Goal: Information Seeking & Learning: Learn about a topic

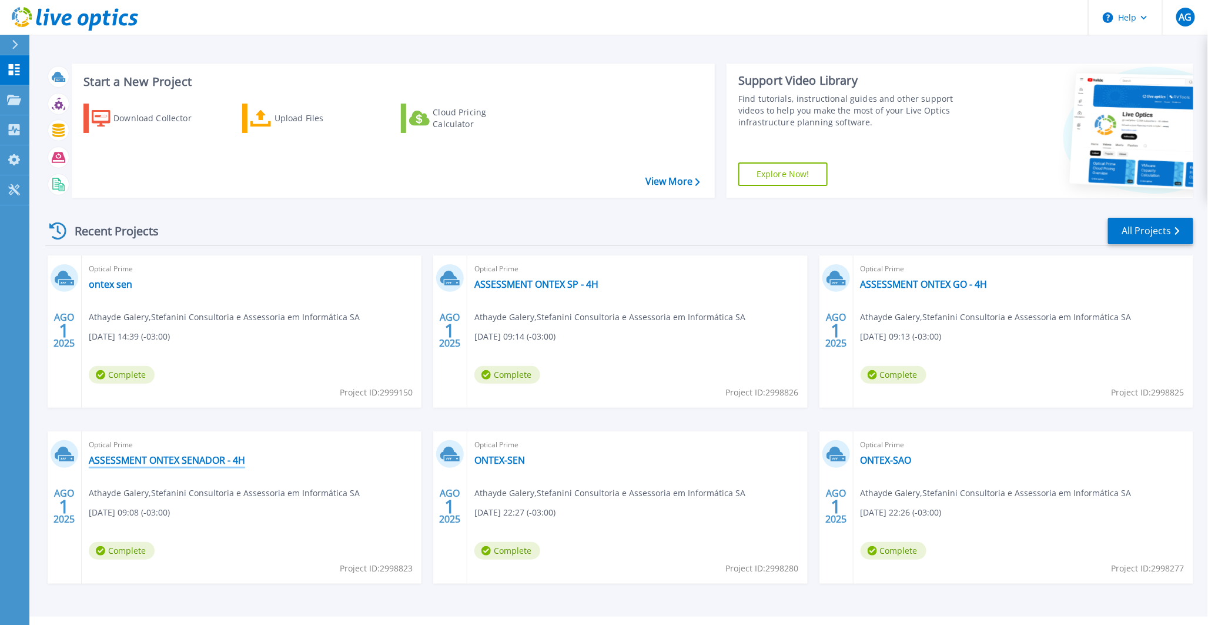
click at [231, 459] on link "ASSESSMENT ONTEX SENADOR - 4H" at bounding box center [167, 460] width 156 height 12
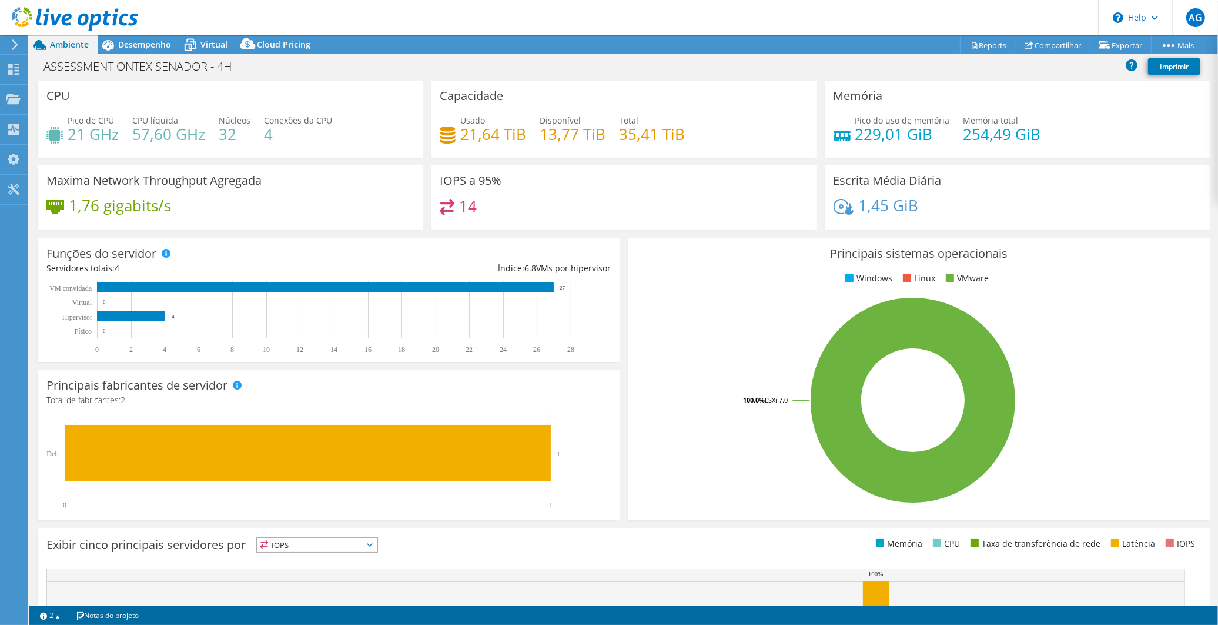
select select "USD"
click at [119, 46] on span "Desempenho" at bounding box center [144, 44] width 53 height 11
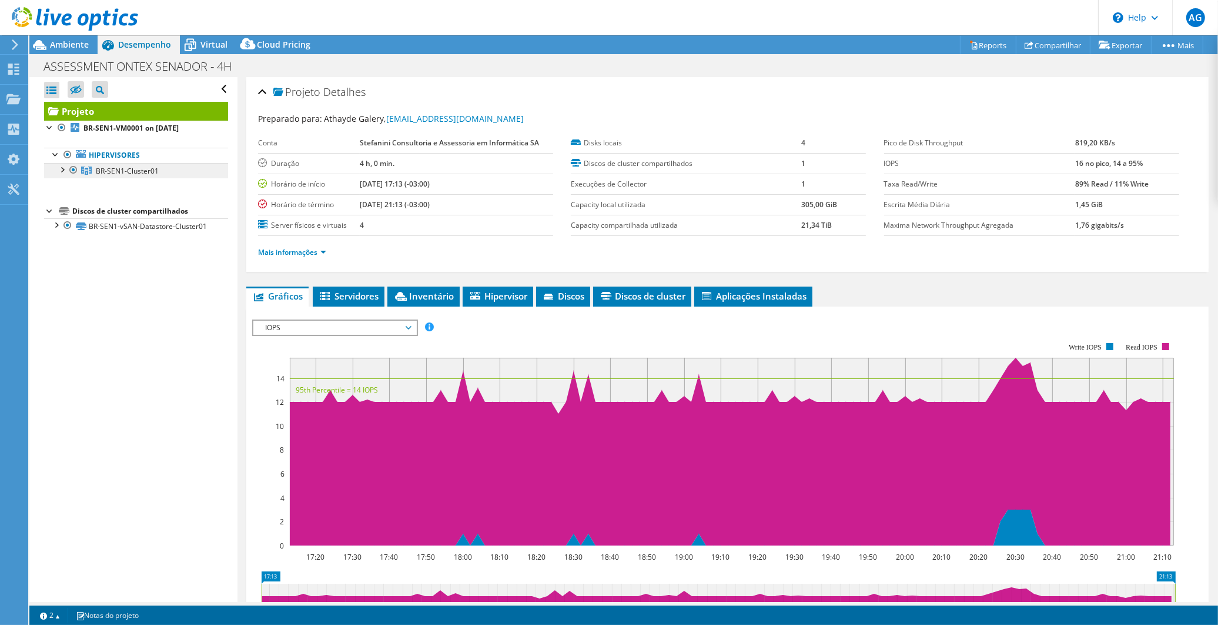
click at [108, 169] on span "BR-SEN1-Cluster01" at bounding box center [127, 171] width 63 height 10
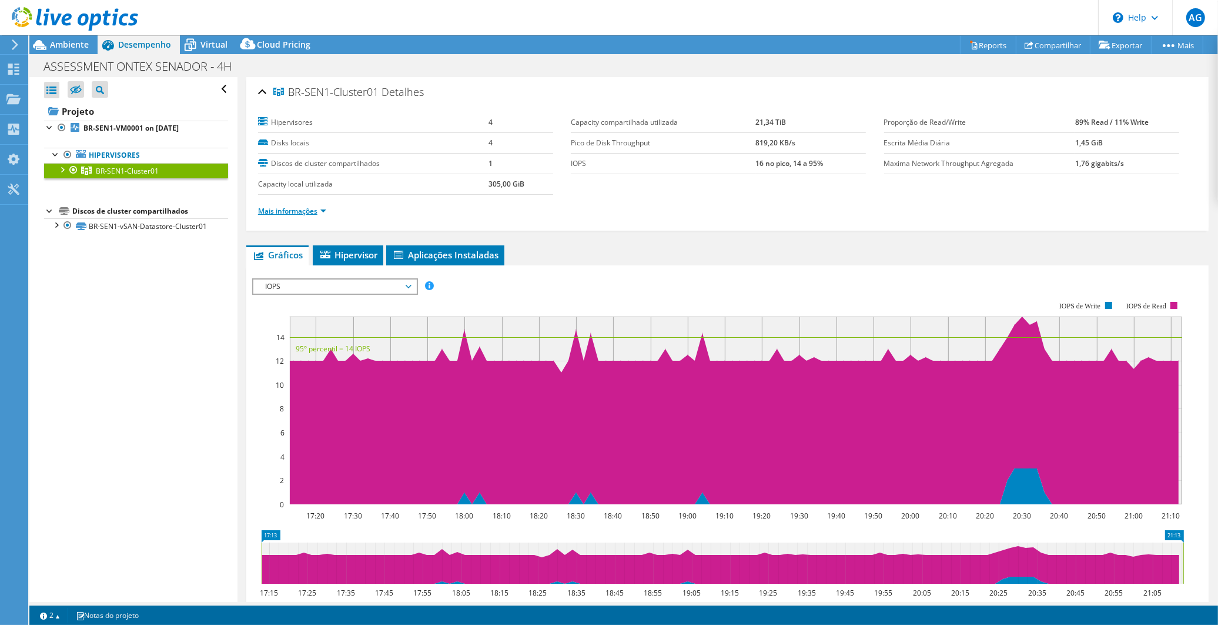
click at [325, 208] on link "Mais informações" at bounding box center [292, 211] width 68 height 10
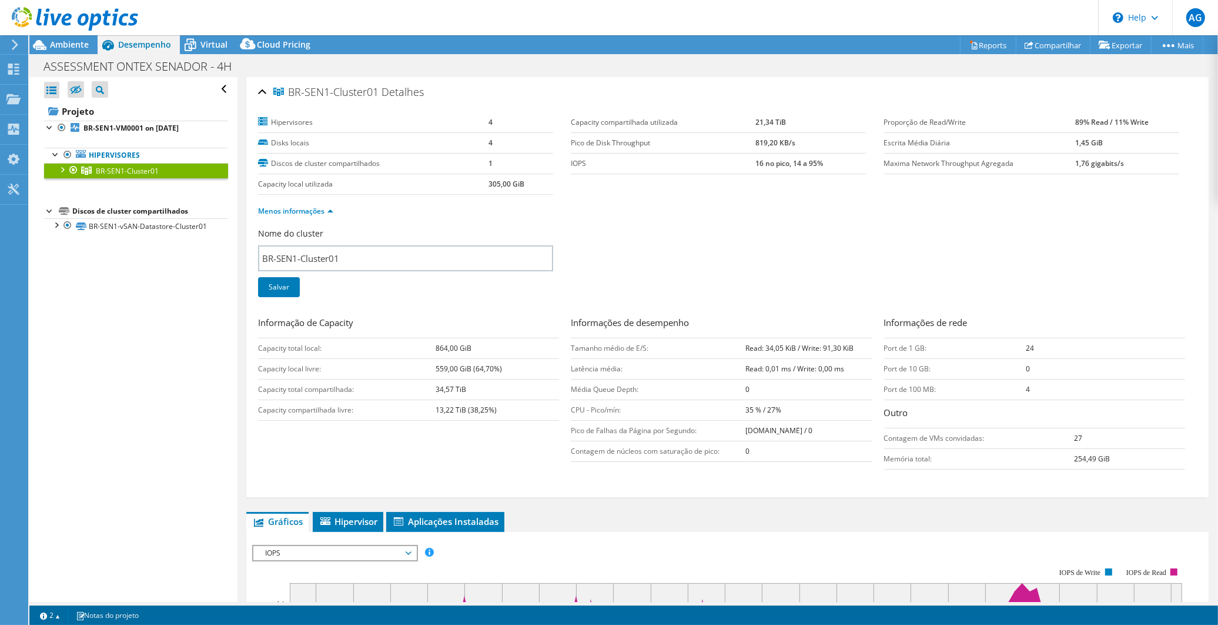
click at [68, 169] on div at bounding box center [74, 170] width 12 height 14
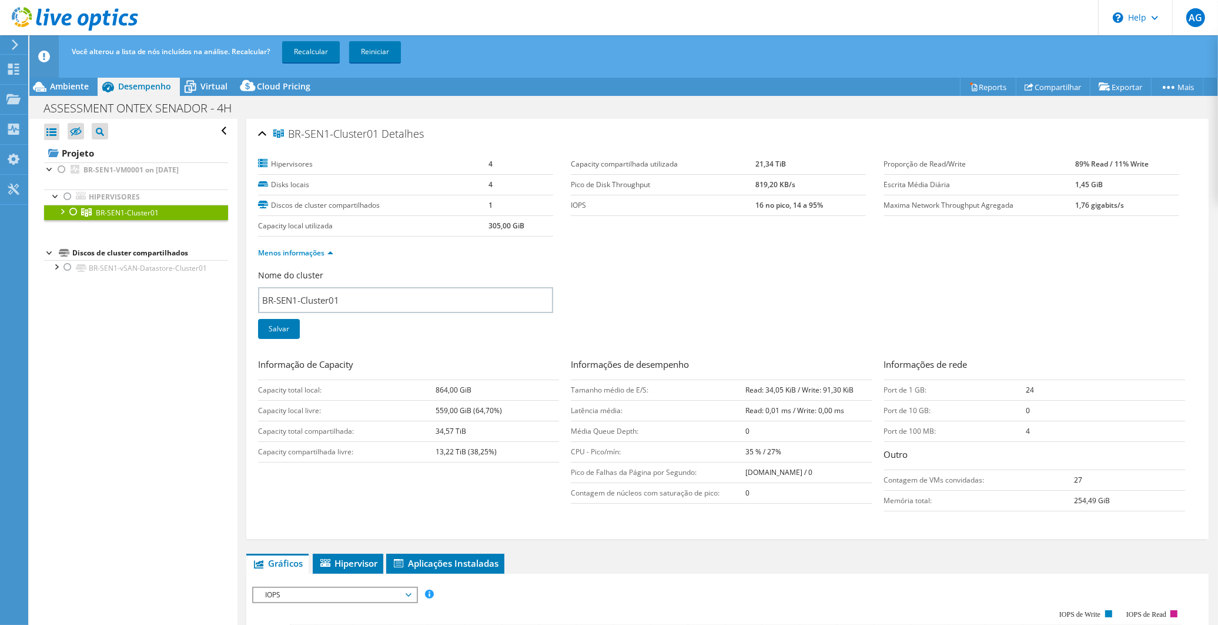
click at [73, 210] on div at bounding box center [74, 212] width 12 height 14
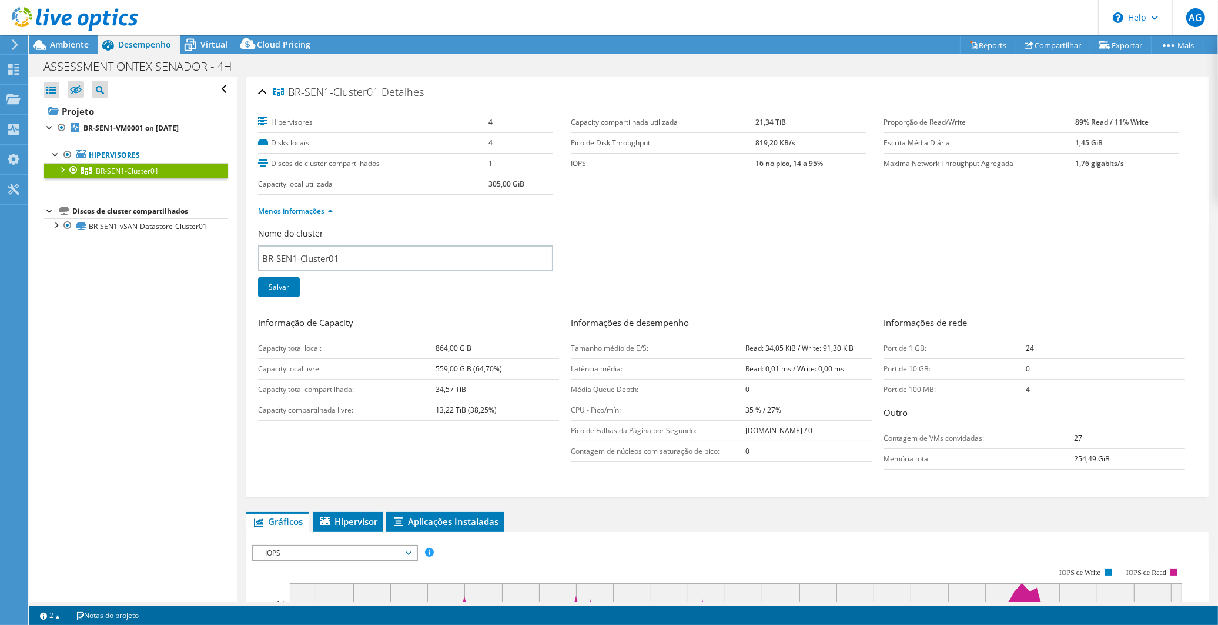
click at [60, 171] on div at bounding box center [62, 169] width 12 height 12
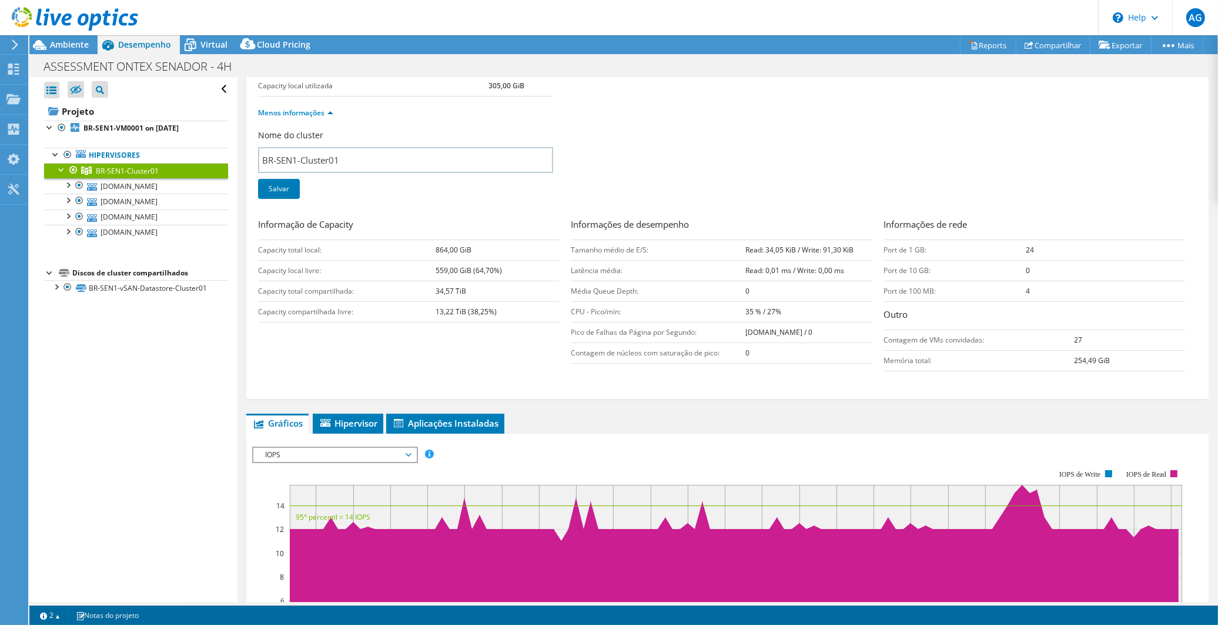
scroll to position [196, 0]
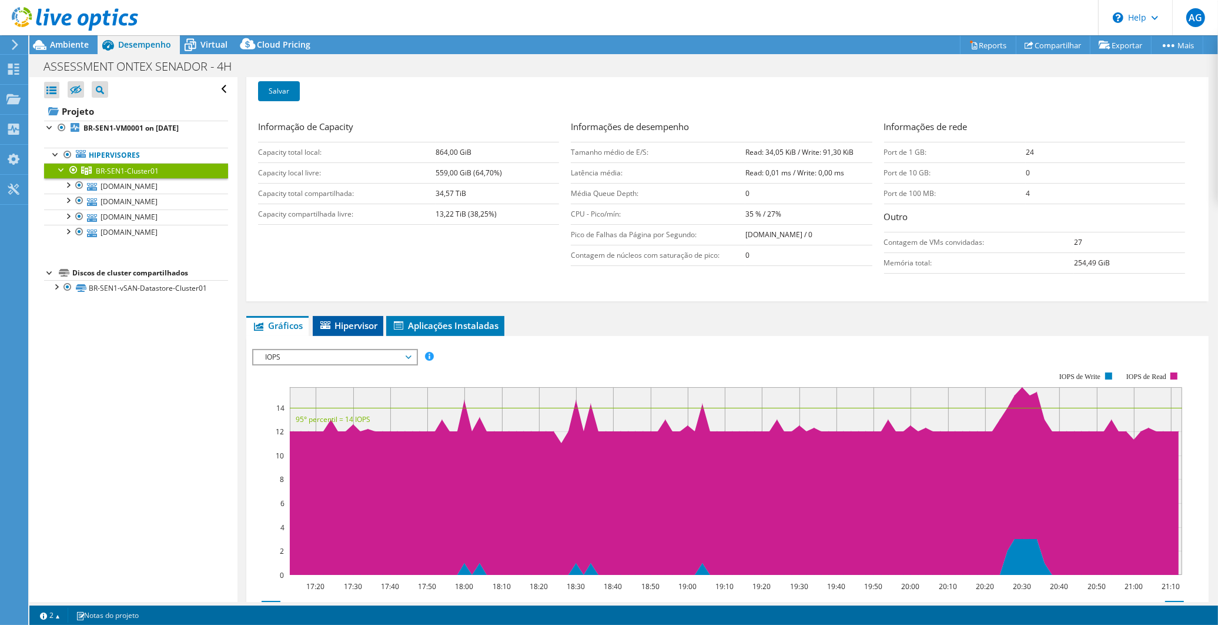
click at [339, 319] on span "Hipervisor" at bounding box center [348, 325] width 59 height 12
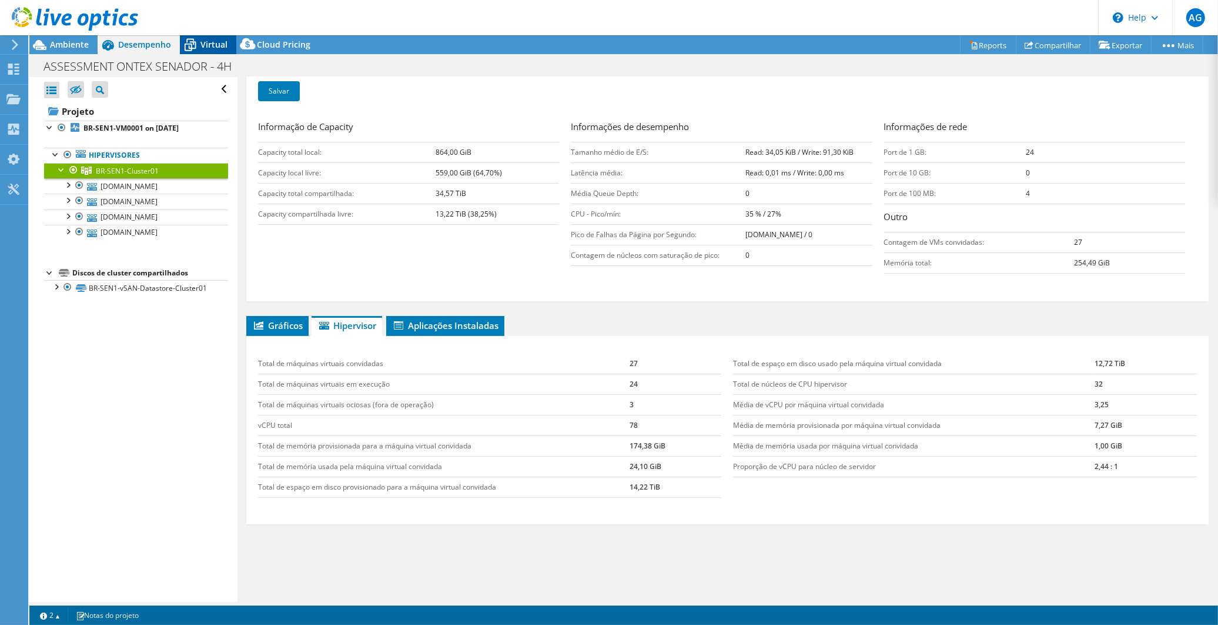
click at [198, 45] on icon at bounding box center [190, 45] width 21 height 21
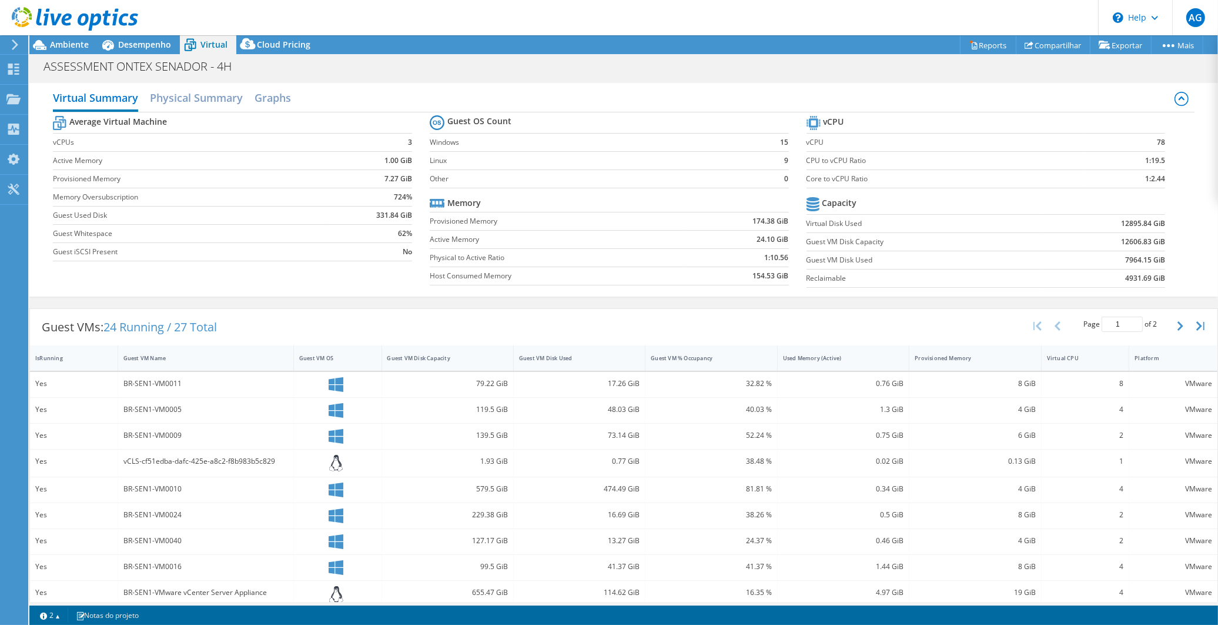
click at [160, 385] on div "BR-SEN1-VM0011" at bounding box center [205, 383] width 165 height 13
click at [142, 385] on div "BR-SEN1-VM0011" at bounding box center [205, 383] width 165 height 13
click at [139, 410] on div "BR-SEN1-VM0005" at bounding box center [205, 409] width 165 height 13
click at [338, 406] on icon at bounding box center [336, 410] width 15 height 15
click at [329, 377] on icon at bounding box center [336, 384] width 15 height 15
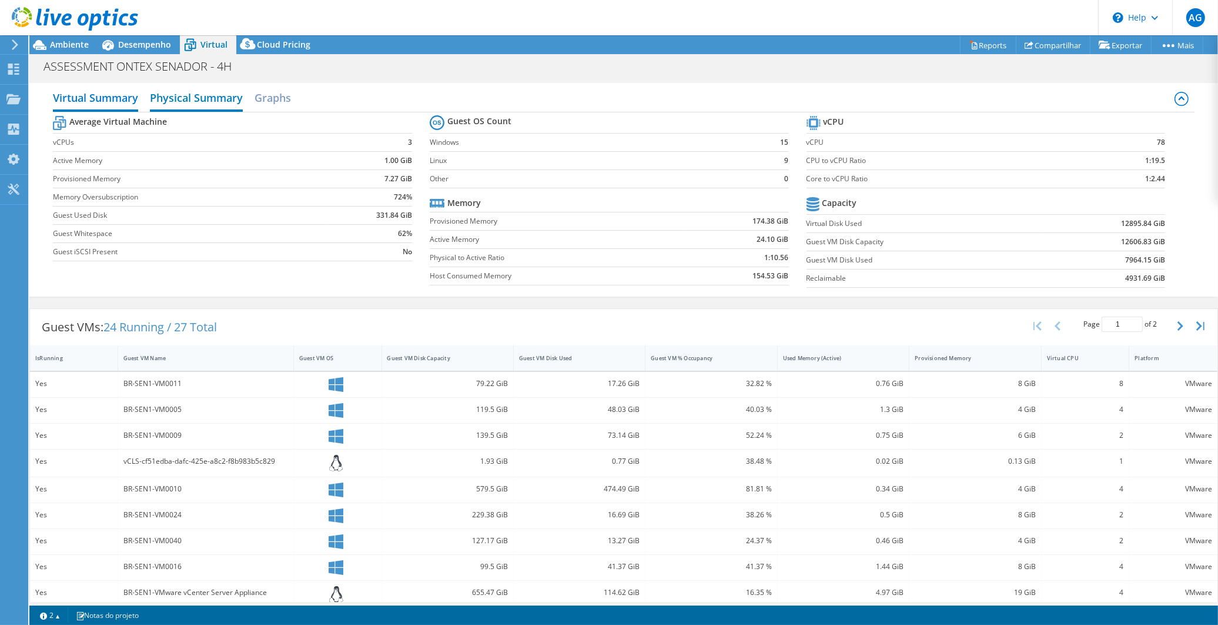
click at [201, 93] on h2 "Physical Summary" at bounding box center [196, 99] width 93 height 26
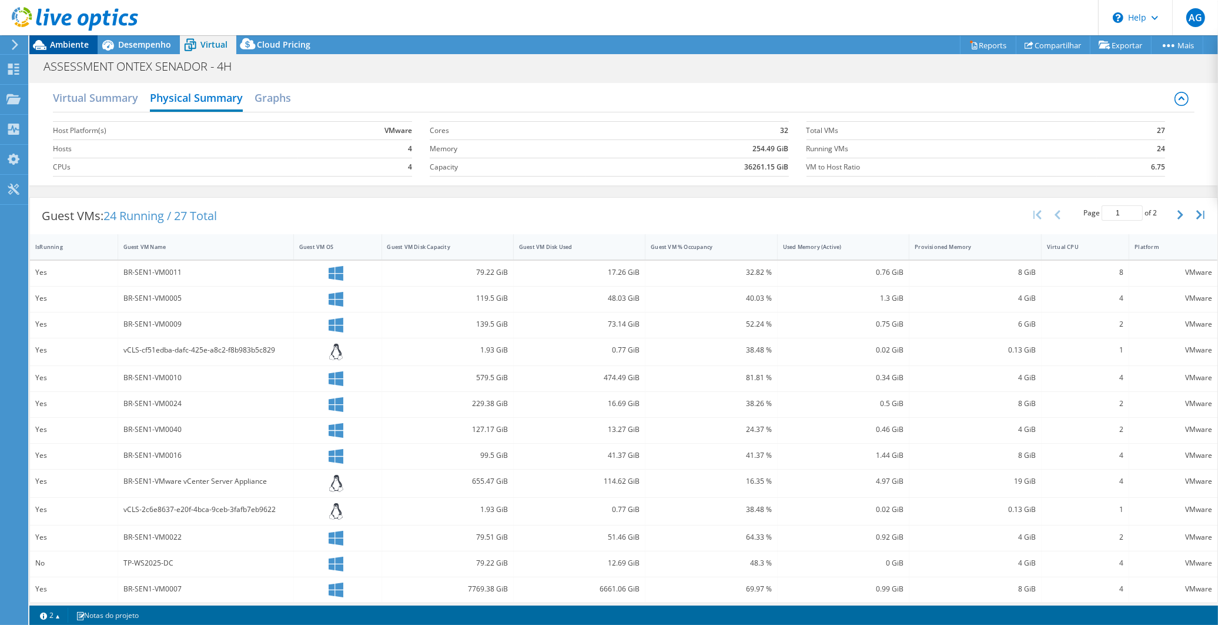
click at [69, 44] on span "Ambiente" at bounding box center [69, 44] width 39 height 11
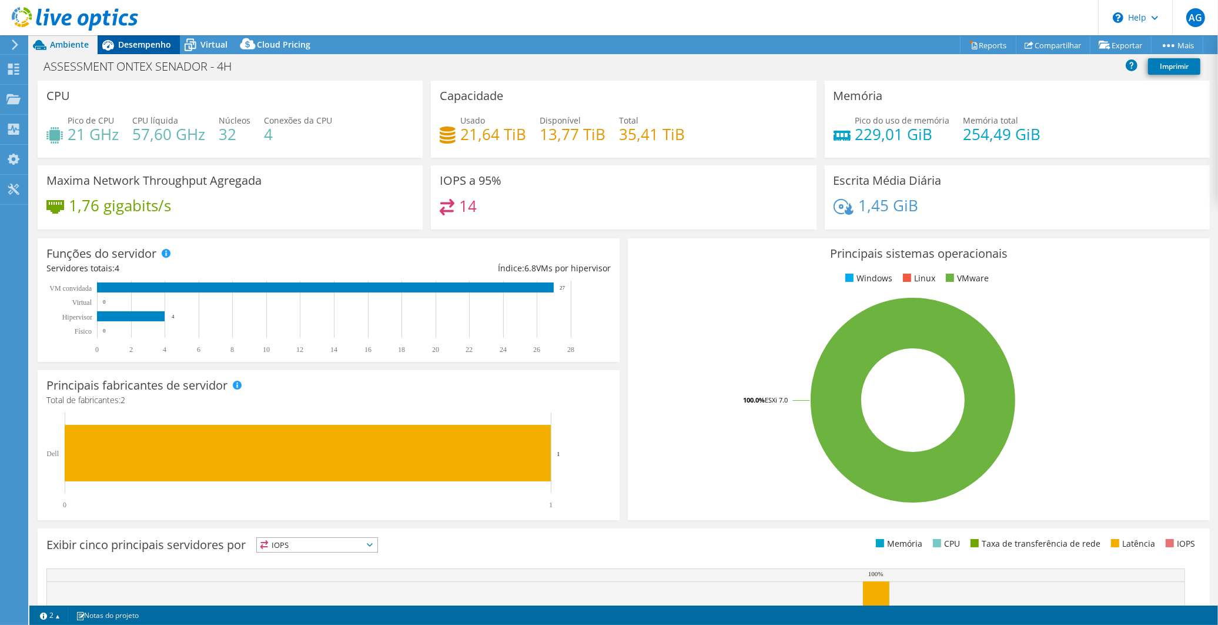
click at [135, 49] on span "Desempenho" at bounding box center [144, 44] width 53 height 11
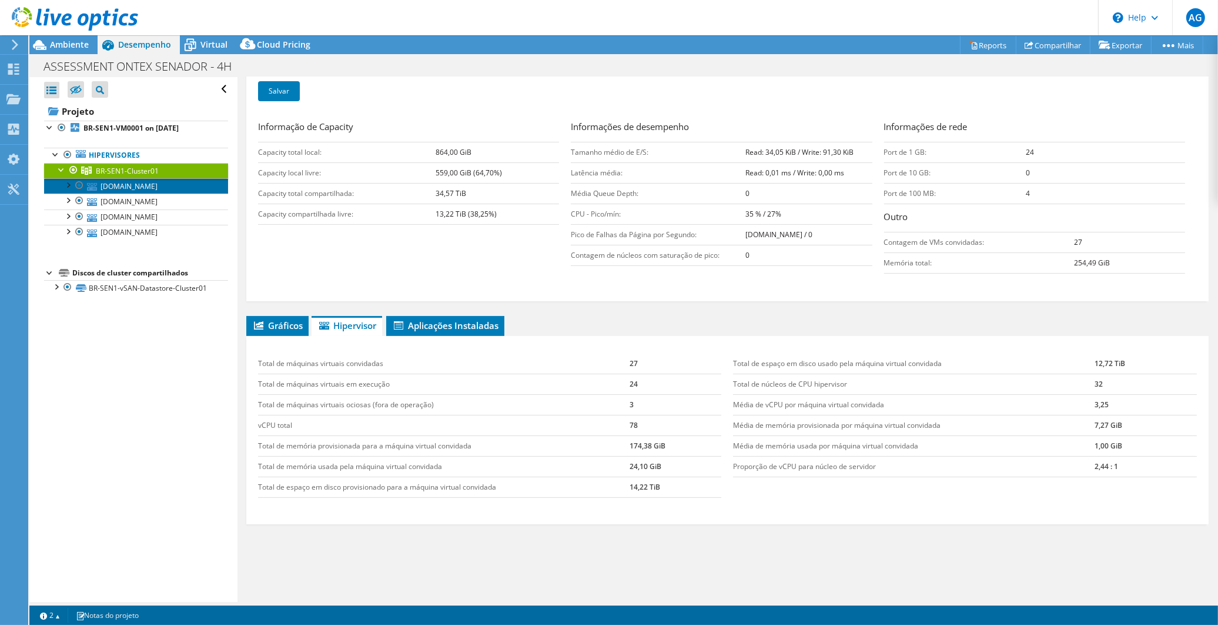
click at [127, 189] on link "br-sen1-pm0005.global.ontex.net" at bounding box center [136, 185] width 184 height 15
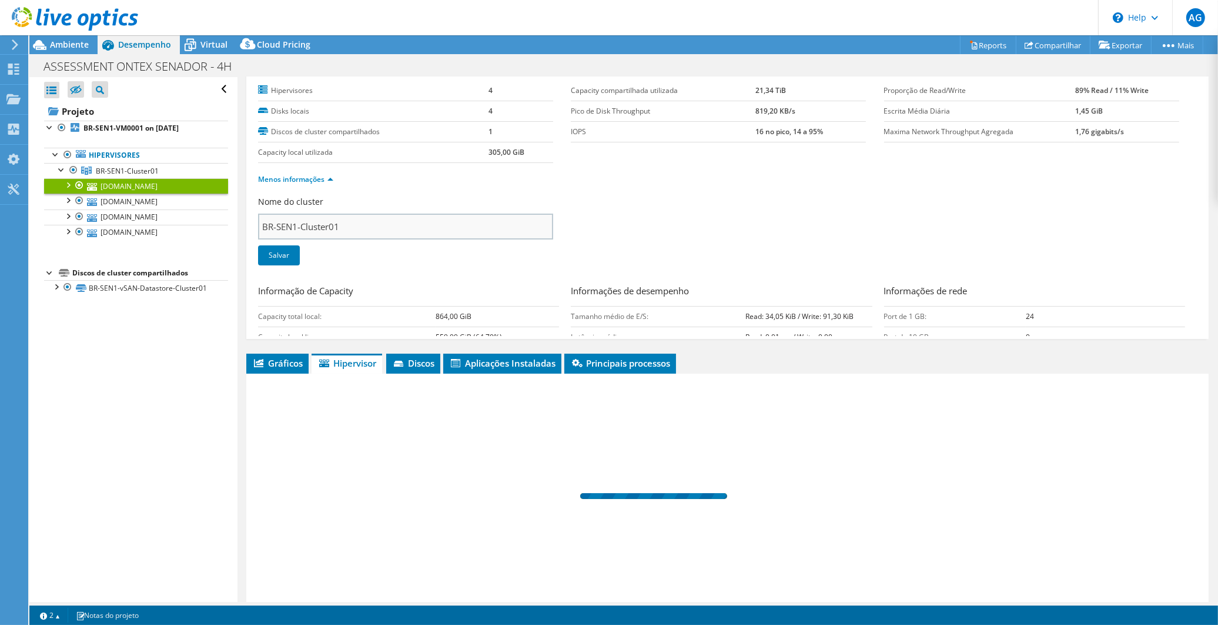
scroll to position [0, 0]
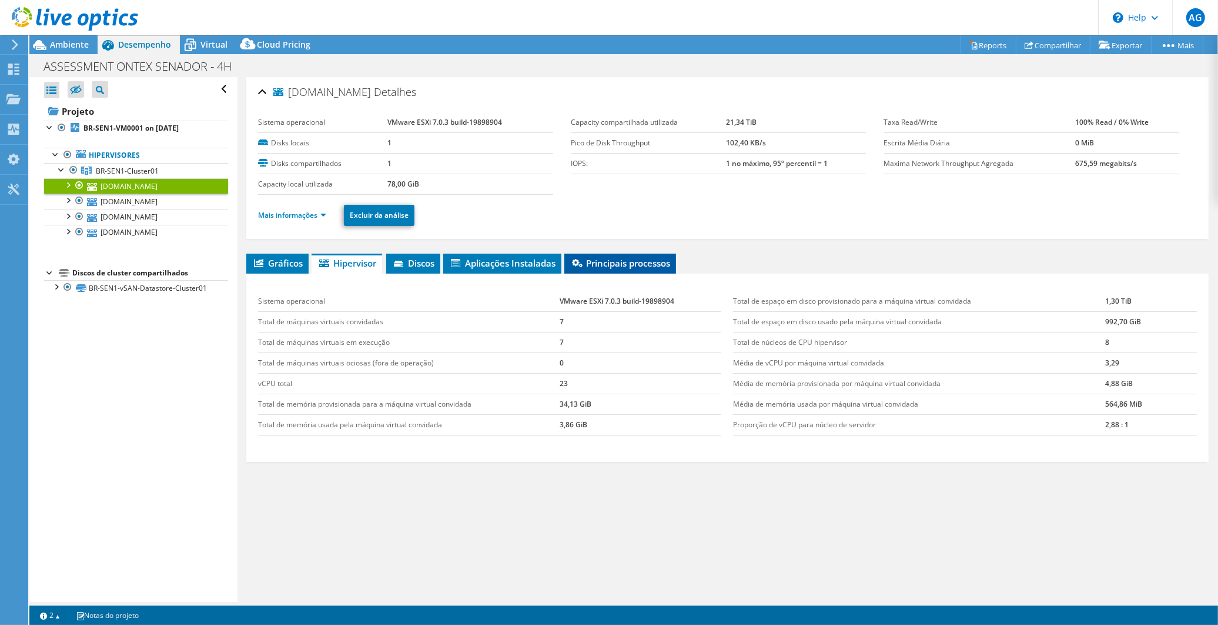
click at [603, 257] on span "Principais processos" at bounding box center [620, 263] width 100 height 12
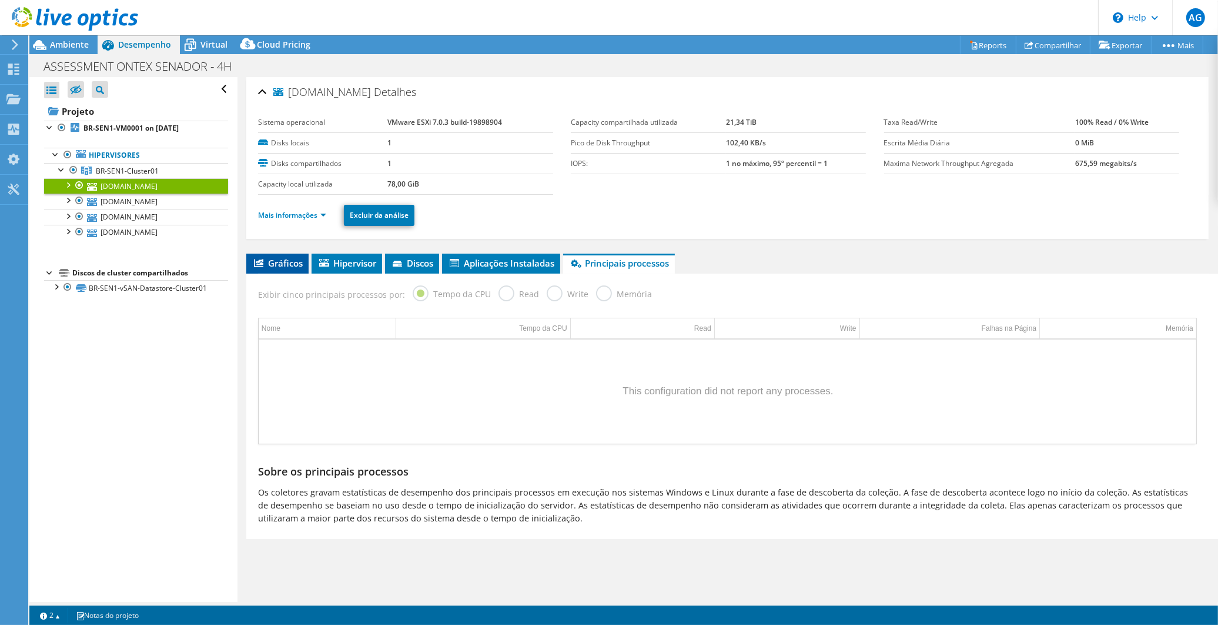
click at [267, 259] on span "Gráficos" at bounding box center [277, 263] width 51 height 12
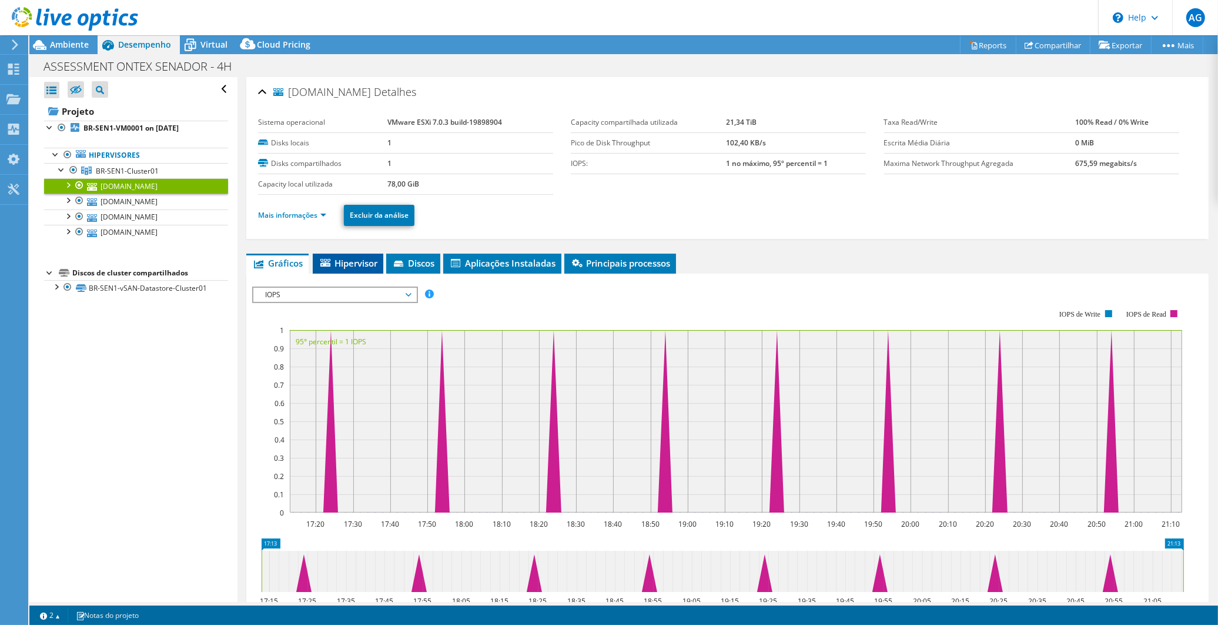
click at [344, 261] on span "Hipervisor" at bounding box center [348, 263] width 59 height 12
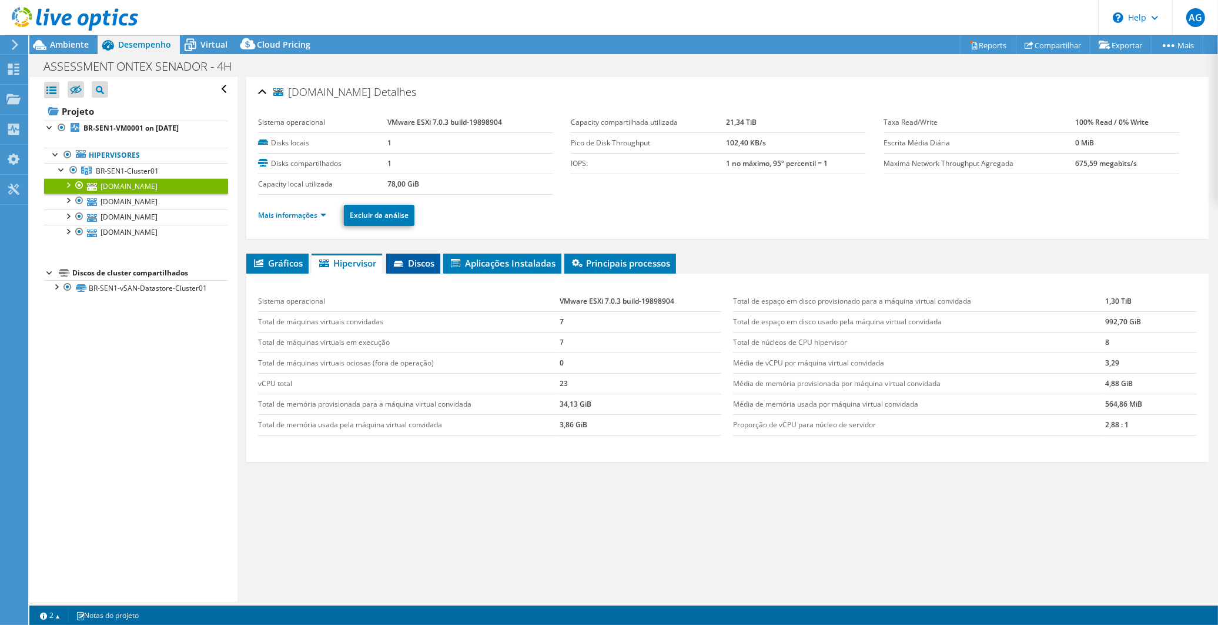
click at [419, 266] on span "Discos" at bounding box center [413, 263] width 42 height 12
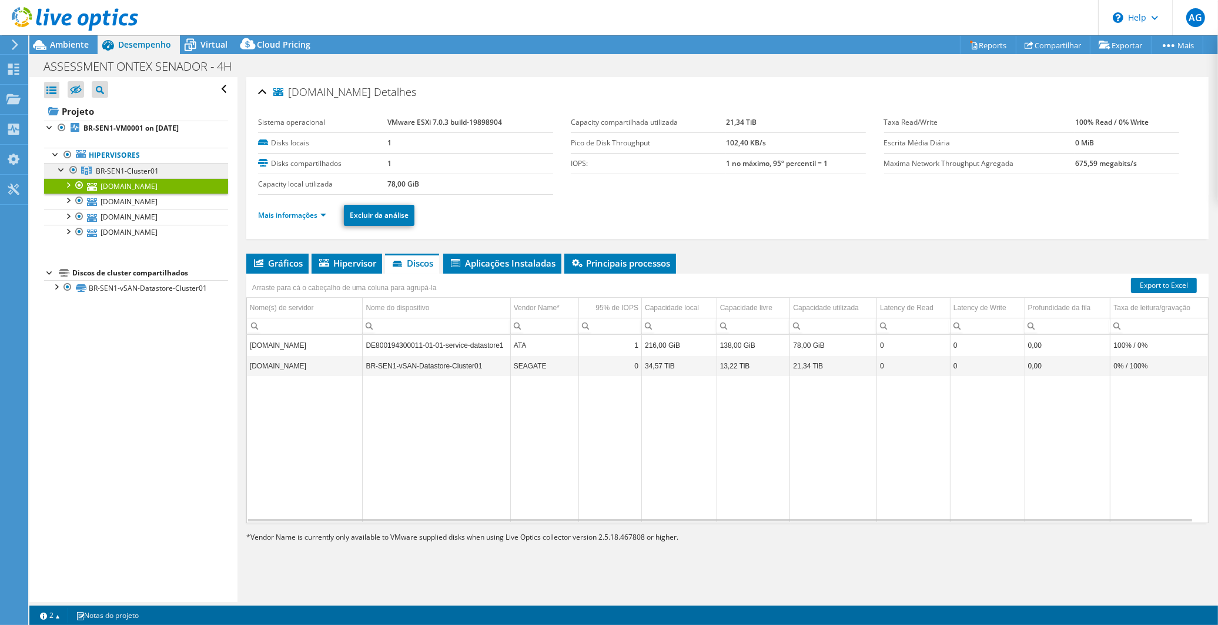
click at [119, 167] on span "BR-SEN1-Cluster01" at bounding box center [127, 171] width 63 height 10
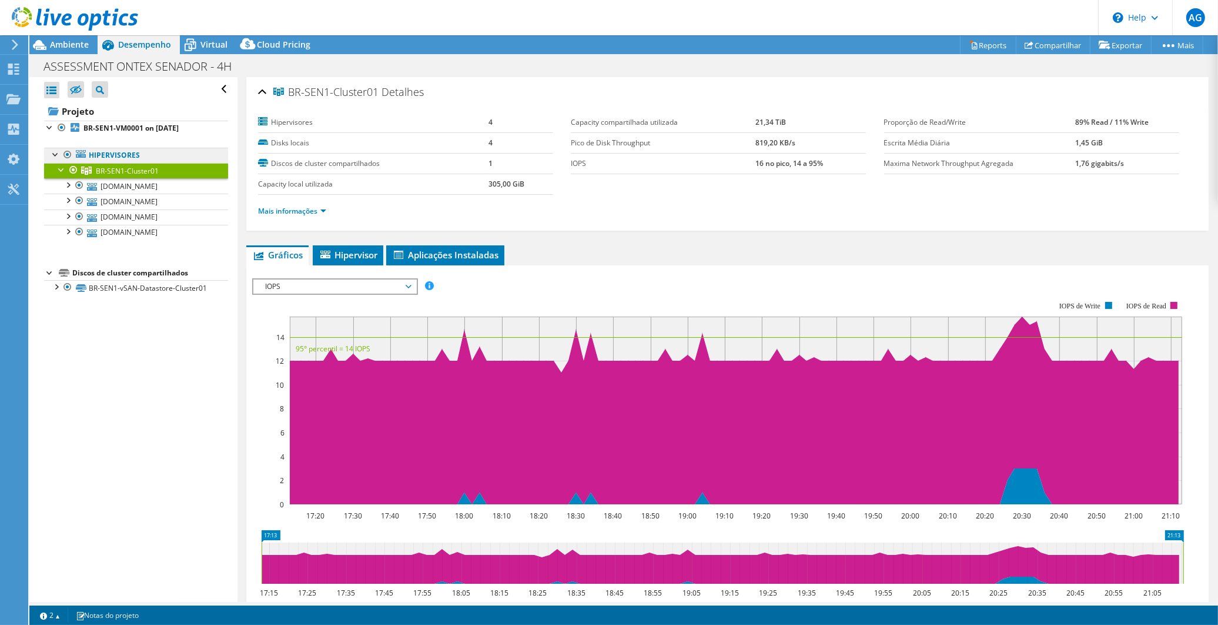
click at [121, 156] on link "Hipervisores" at bounding box center [136, 155] width 184 height 15
click at [112, 155] on link "Hipervisores" at bounding box center [136, 155] width 184 height 15
click at [99, 123] on b "BR-SEN1-VM0001 on 8/1/2025" at bounding box center [131, 128] width 95 height 10
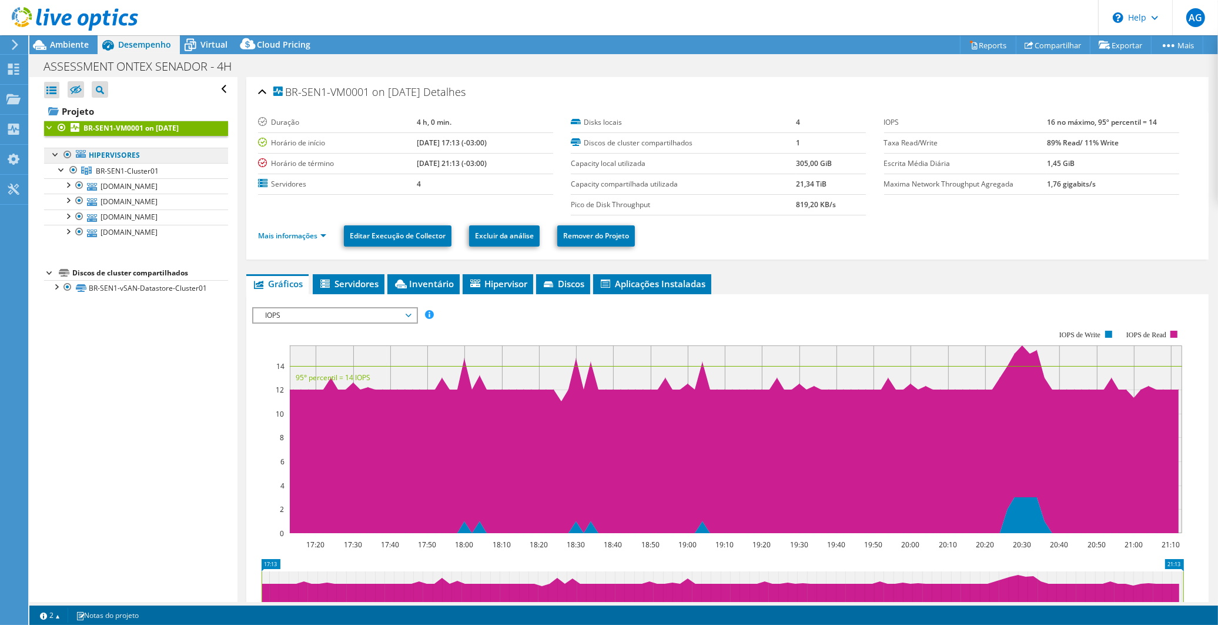
click at [97, 154] on link "Hipervisores" at bounding box center [136, 155] width 184 height 15
click at [113, 155] on link "Hipervisores" at bounding box center [136, 155] width 184 height 15
click at [54, 155] on div at bounding box center [56, 154] width 12 height 12
click at [109, 173] on span "BR-SEN1-Cluster01" at bounding box center [127, 171] width 63 height 10
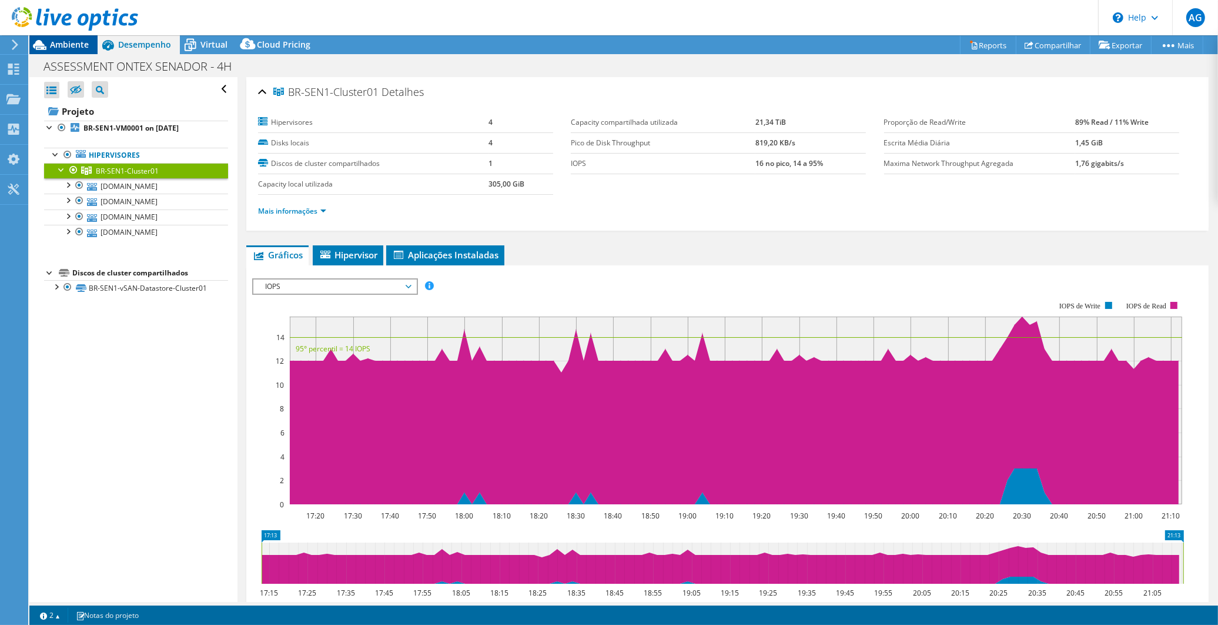
click at [75, 44] on span "Ambiente" at bounding box center [69, 44] width 39 height 11
